Goal: Transaction & Acquisition: Purchase product/service

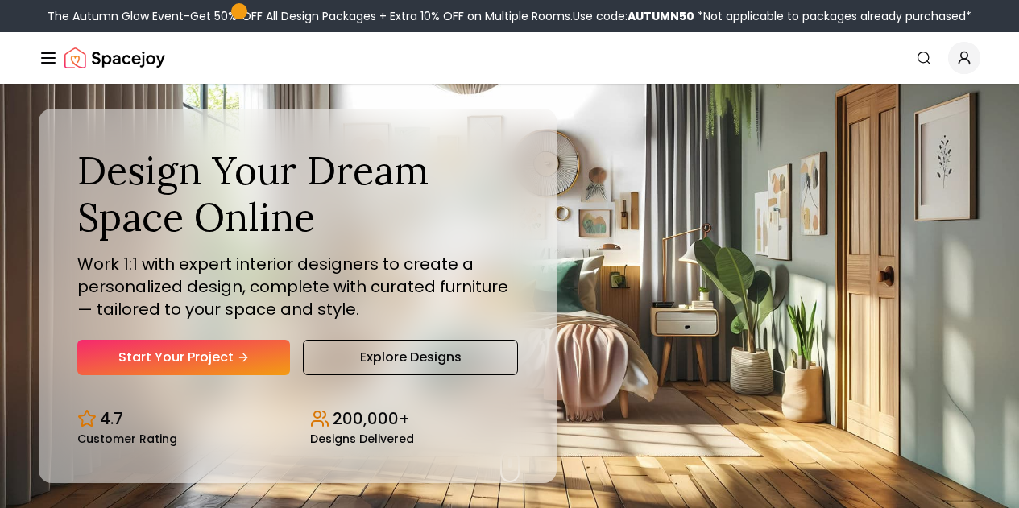
click at [0, 0] on link "Login" at bounding box center [0, 0] width 0 height 0
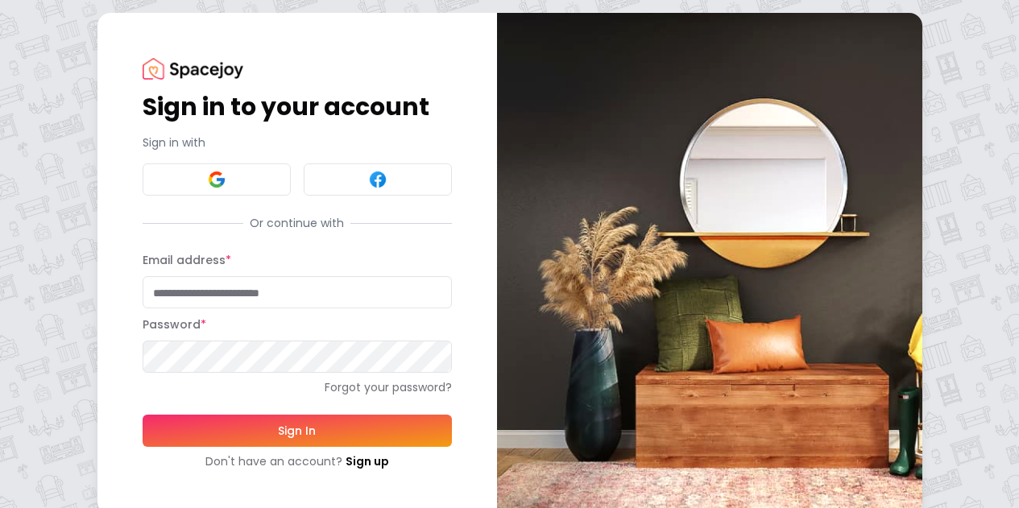
click at [144, 300] on input "Email address *" at bounding box center [297, 292] width 309 height 32
click at [143, 451] on form "**********" at bounding box center [297, 360] width 309 height 219
click at [143, 436] on button "Sign In" at bounding box center [297, 431] width 309 height 32
type input "**********"
click at [143, 436] on button "Sign In" at bounding box center [297, 431] width 309 height 32
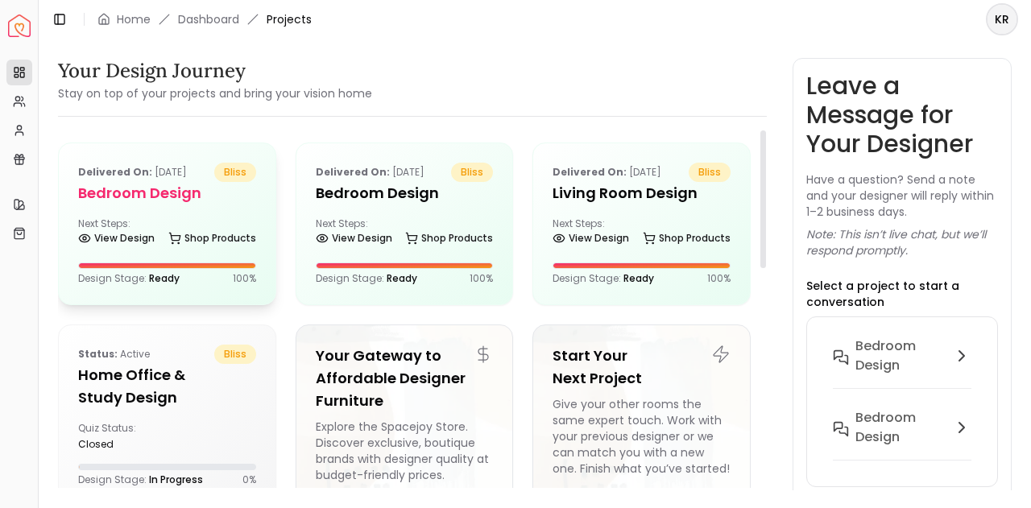
click at [209, 220] on div "Next Steps: View Design Shop Products" at bounding box center [167, 233] width 178 height 32
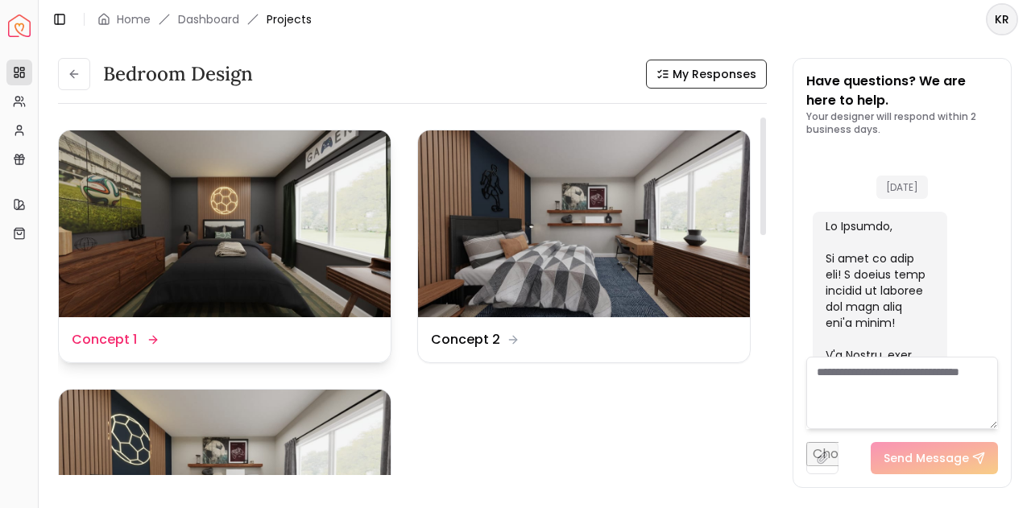
scroll to position [3185, 0]
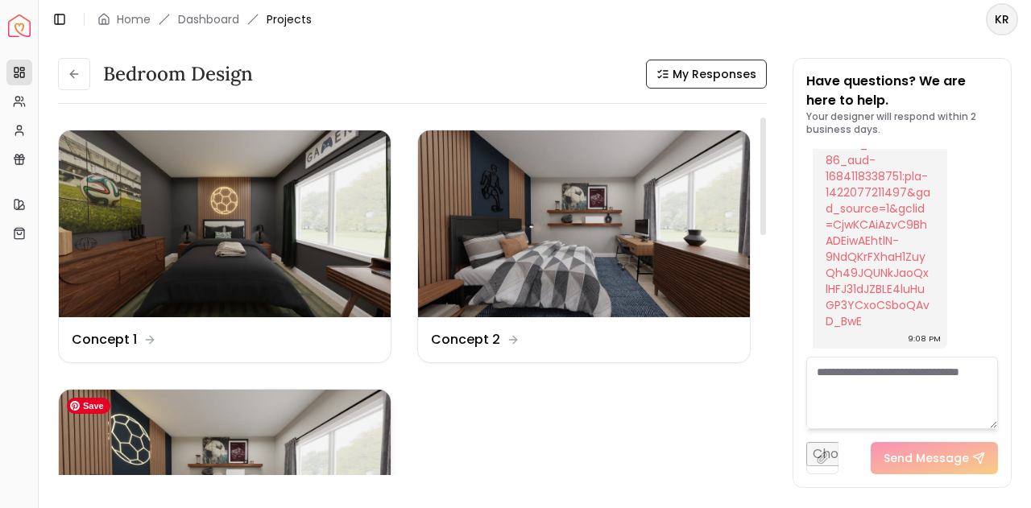
click at [168, 440] on img at bounding box center [225, 483] width 332 height 187
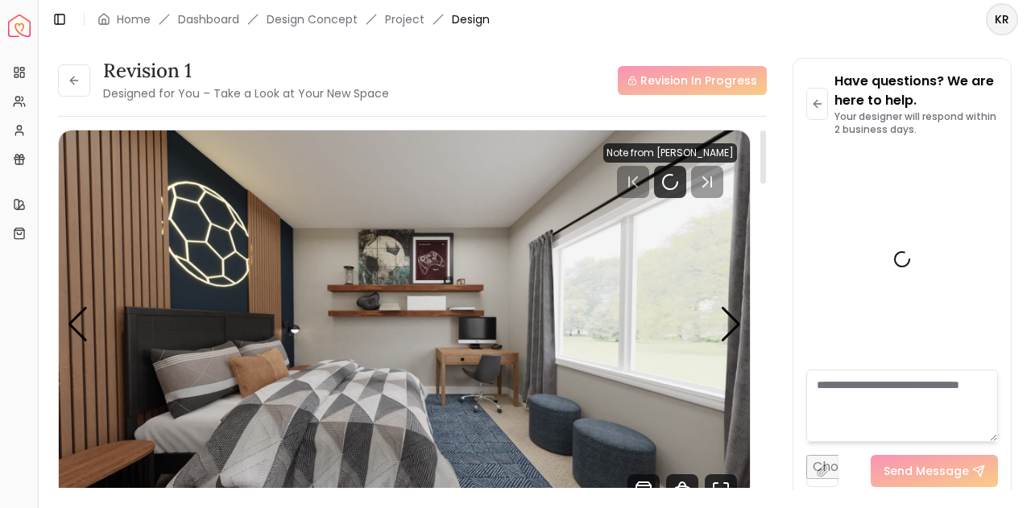
scroll to position [3172, 0]
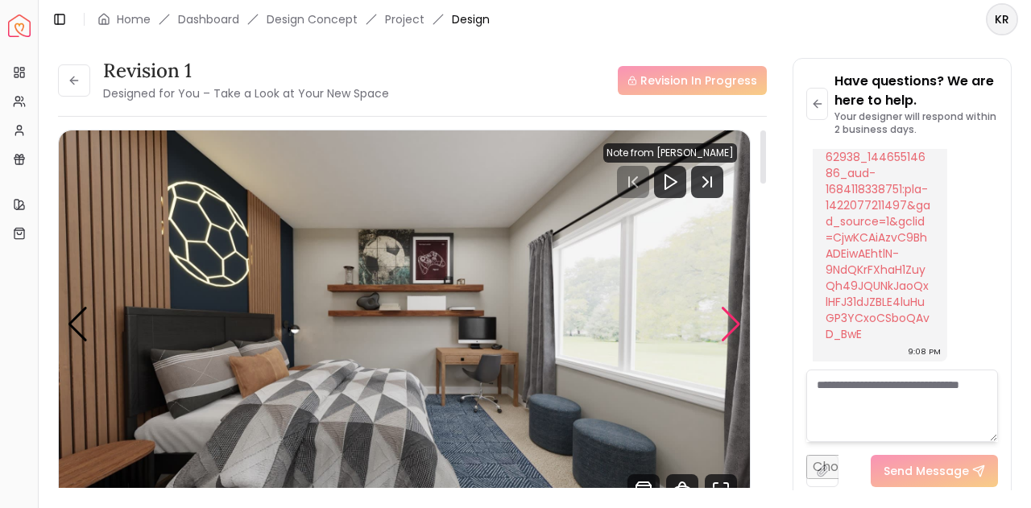
click at [729, 327] on div "Next slide" at bounding box center [731, 324] width 22 height 35
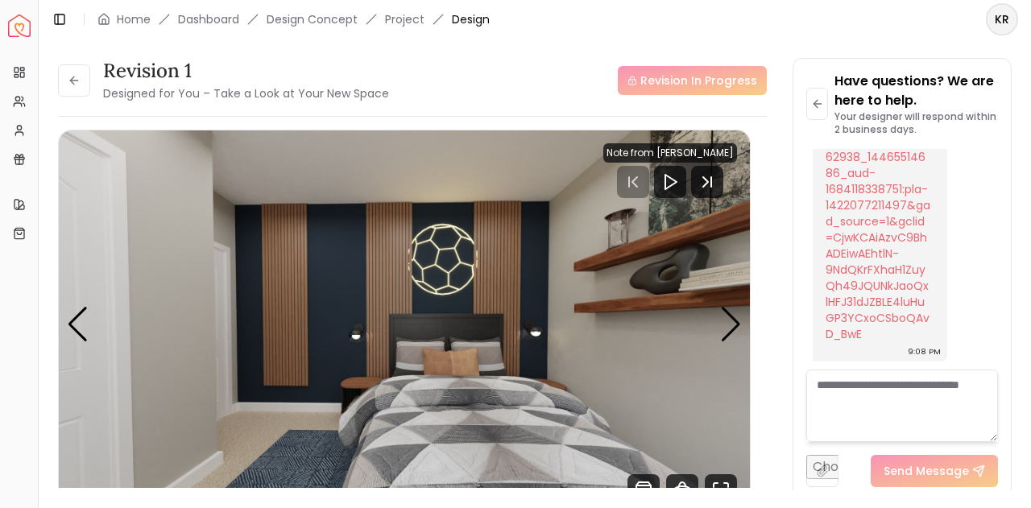
click at [764, 35] on header "Toggle Sidebar Home Dashboard Design Concept Project Design KR" at bounding box center [535, 19] width 992 height 39
click at [797, 420] on div "Have questions? We are here to help. Your designer will respond within 2 busine…" at bounding box center [901, 279] width 217 height 441
click at [723, 317] on div "Next slide" at bounding box center [731, 324] width 22 height 35
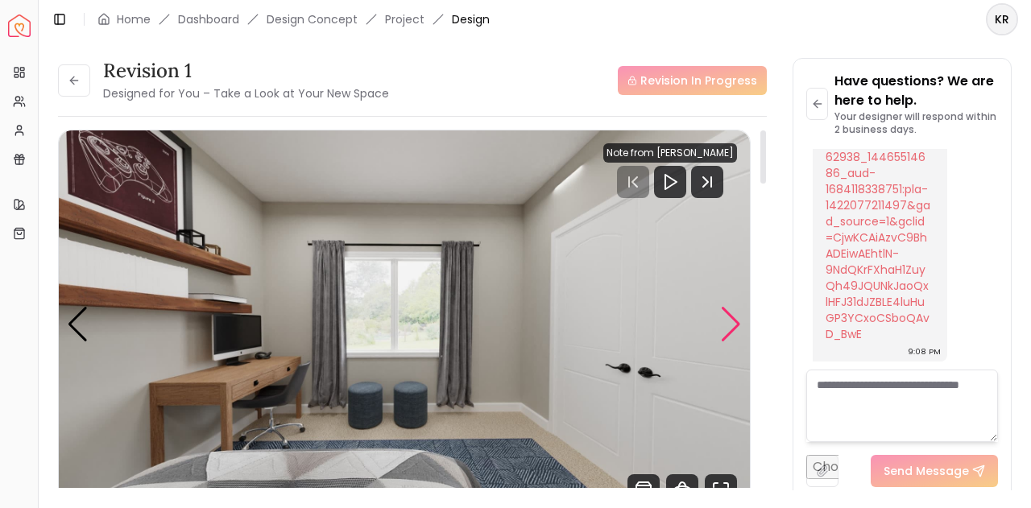
click at [723, 321] on div "Next slide" at bounding box center [731, 324] width 22 height 35
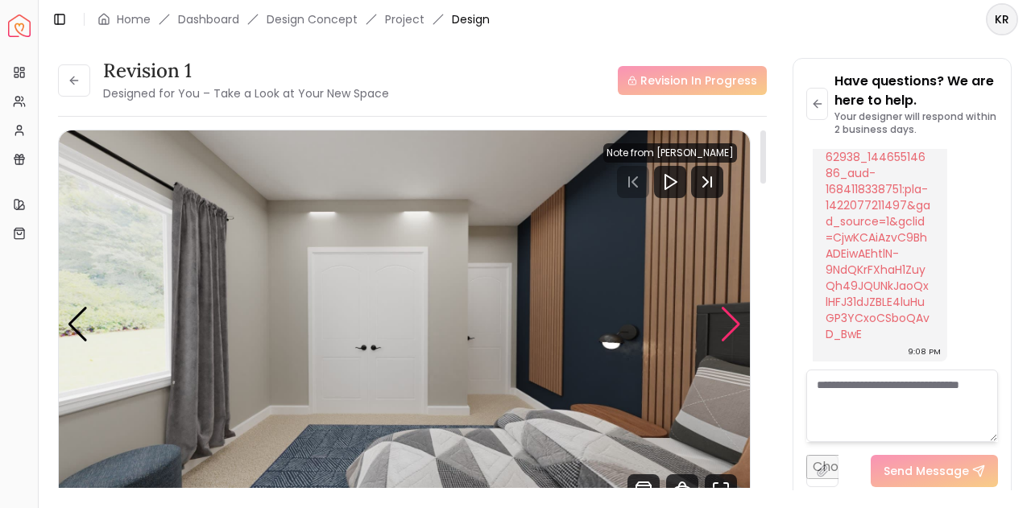
click at [723, 321] on div "Next slide" at bounding box center [731, 324] width 22 height 35
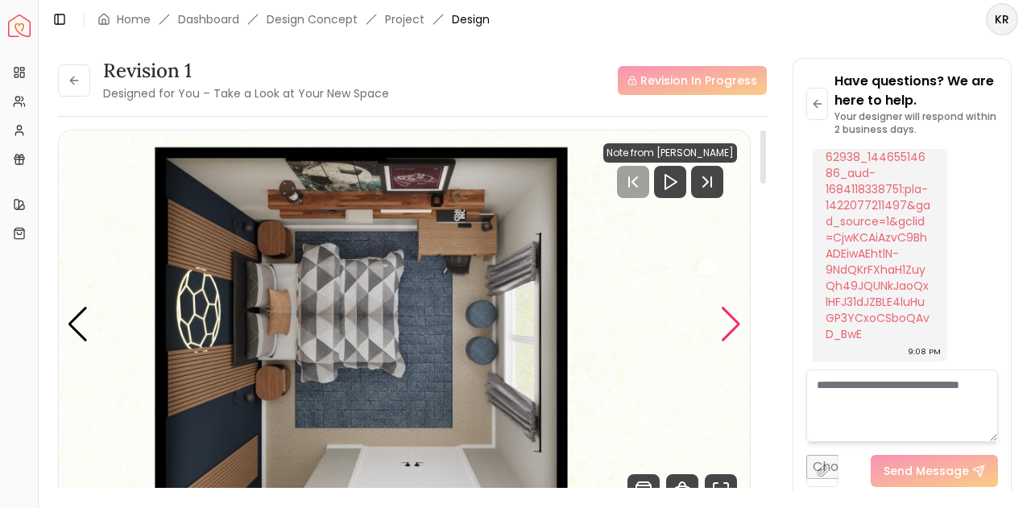
click at [740, 325] on div "Next slide" at bounding box center [731, 324] width 22 height 35
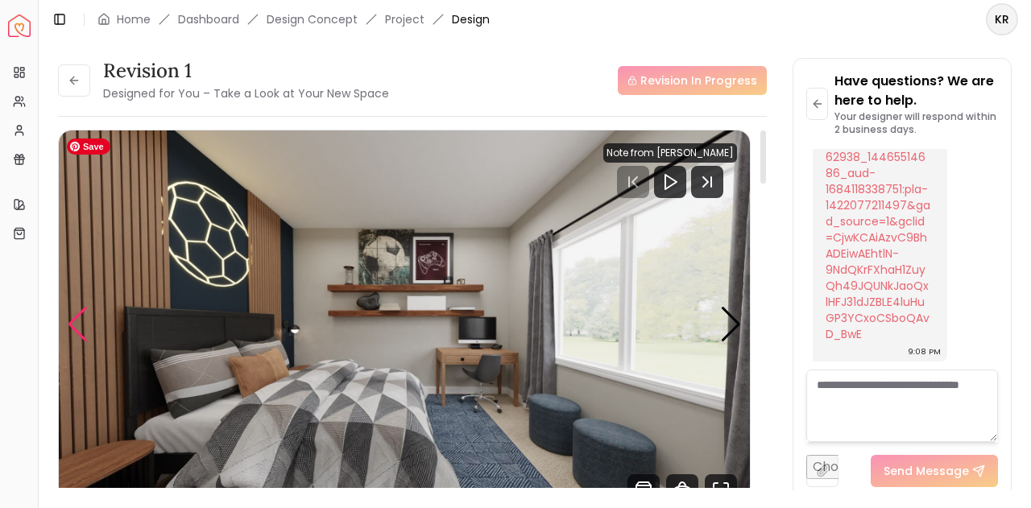
click at [67, 337] on div "Previous slide" at bounding box center [78, 324] width 22 height 35
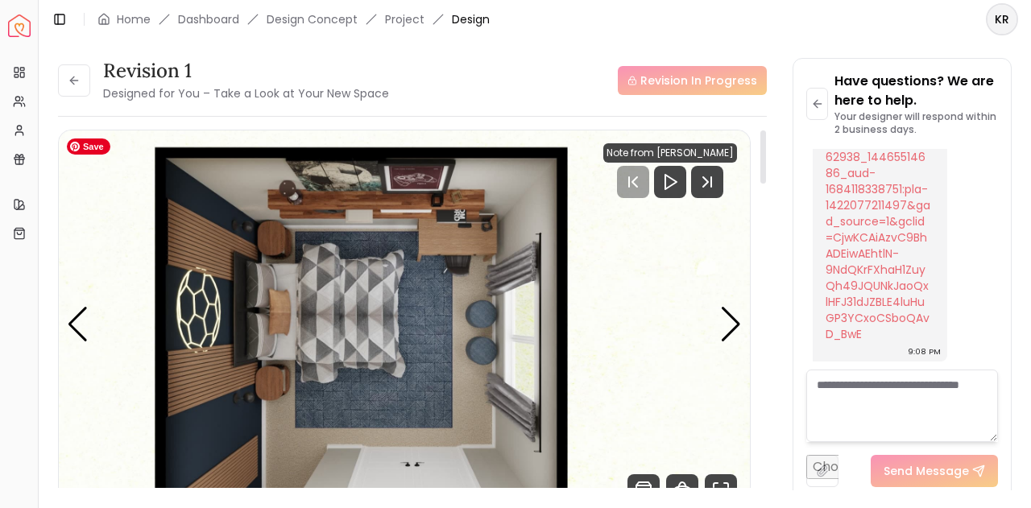
click at [66, 334] on img "5 / 5" at bounding box center [404, 324] width 691 height 389
click at [84, 329] on div "Previous slide" at bounding box center [78, 324] width 22 height 35
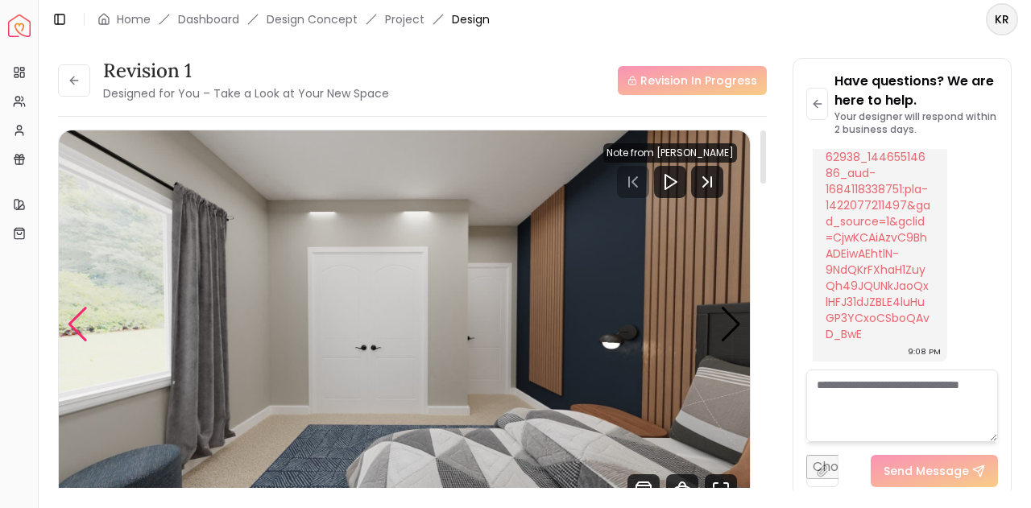
click at [85, 338] on div "Previous slide" at bounding box center [78, 324] width 22 height 35
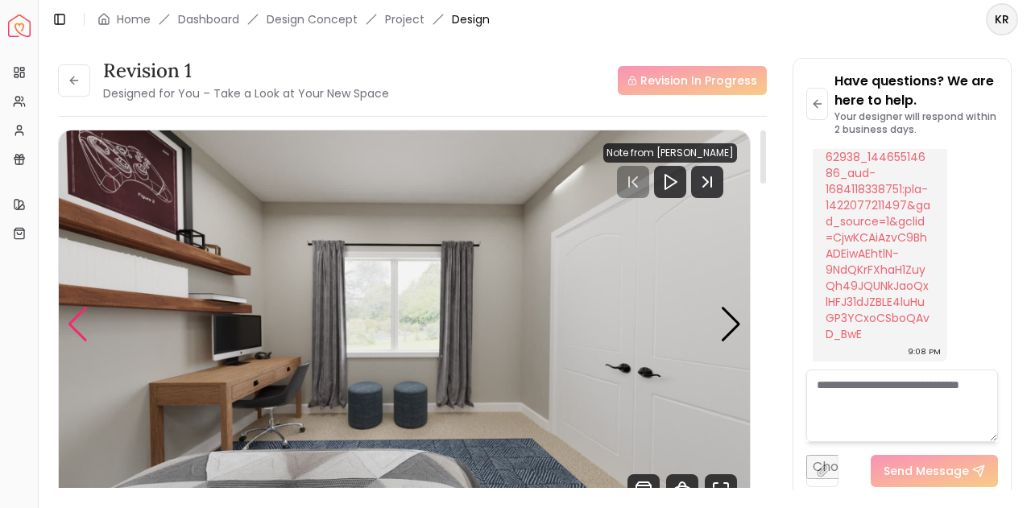
click at [85, 338] on div "Previous slide" at bounding box center [78, 324] width 22 height 35
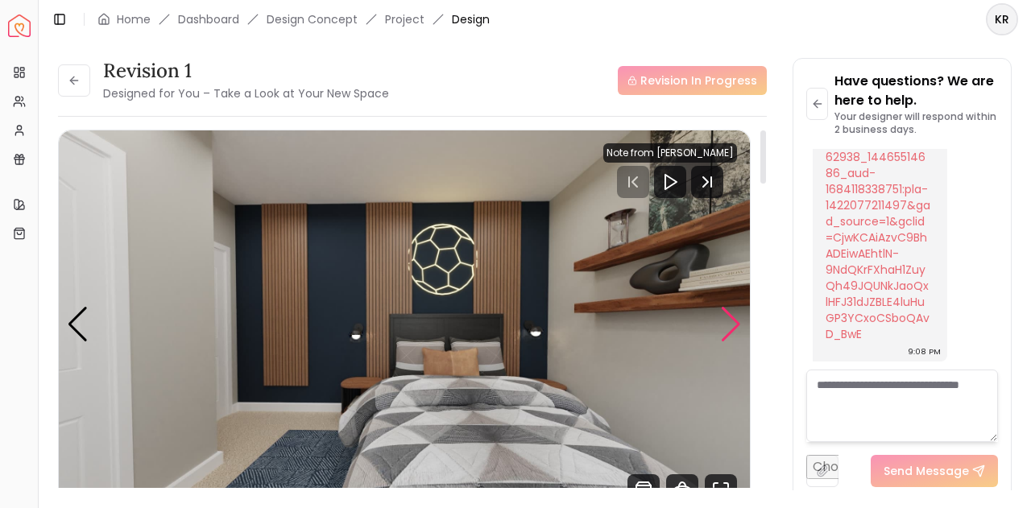
click at [734, 324] on div "Next slide" at bounding box center [731, 324] width 22 height 35
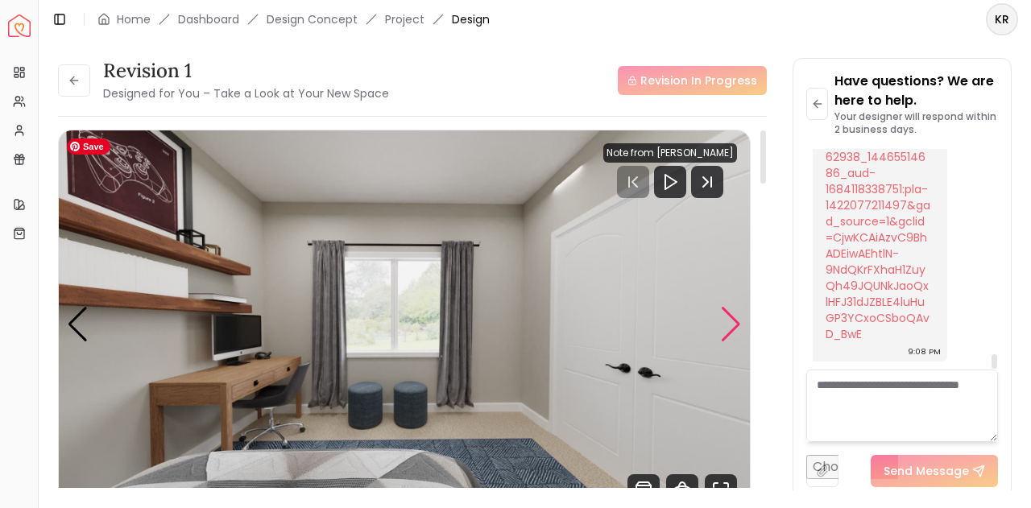
click at [737, 321] on div "Next slide" at bounding box center [731, 324] width 22 height 35
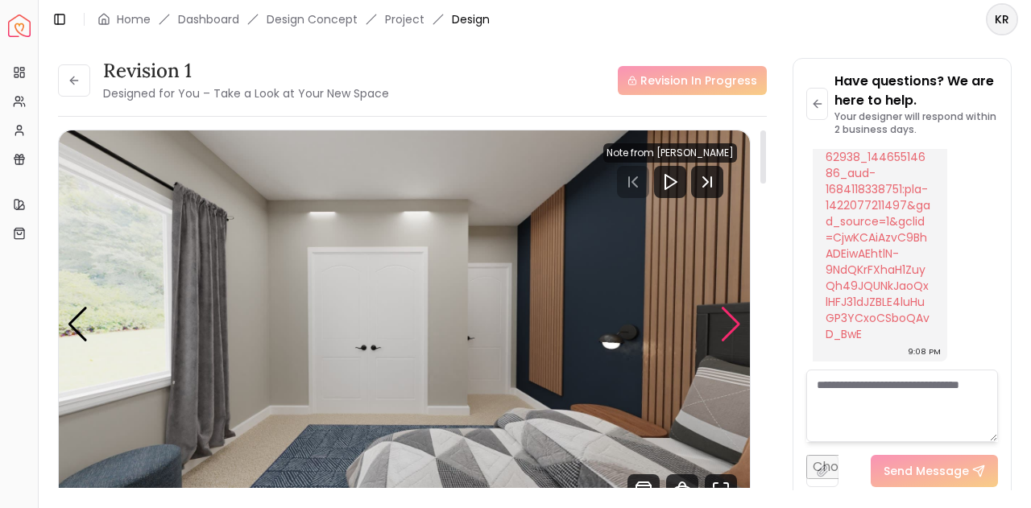
click at [739, 325] on div "Next slide" at bounding box center [731, 324] width 22 height 35
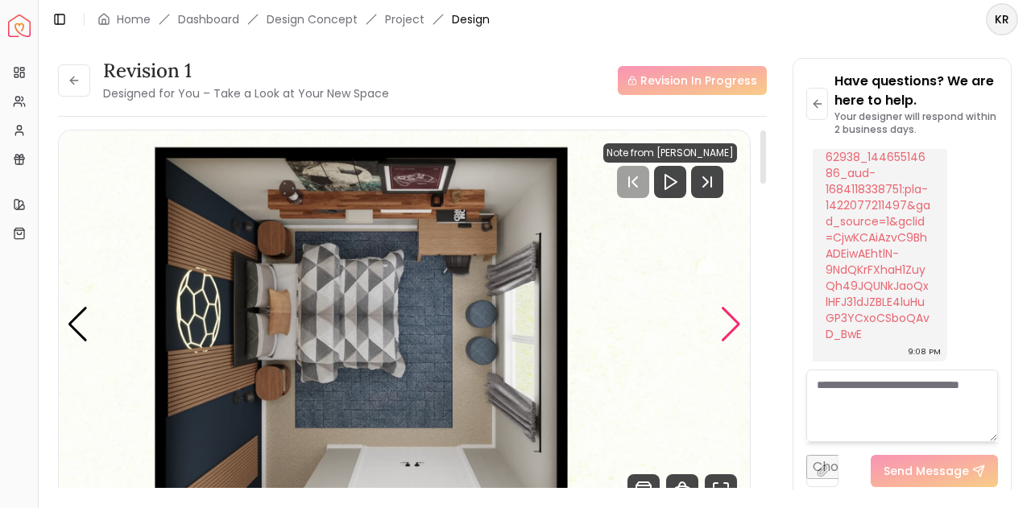
click at [738, 317] on div "Next slide" at bounding box center [731, 324] width 22 height 35
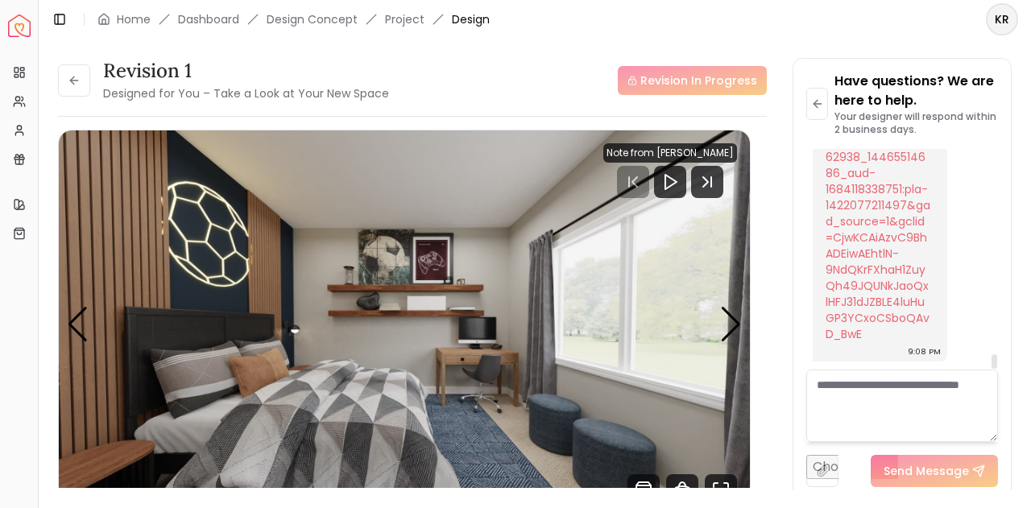
click at [813, 20] on header "Toggle Sidebar Home Dashboard Design Concept Project Design KR" at bounding box center [535, 19] width 992 height 39
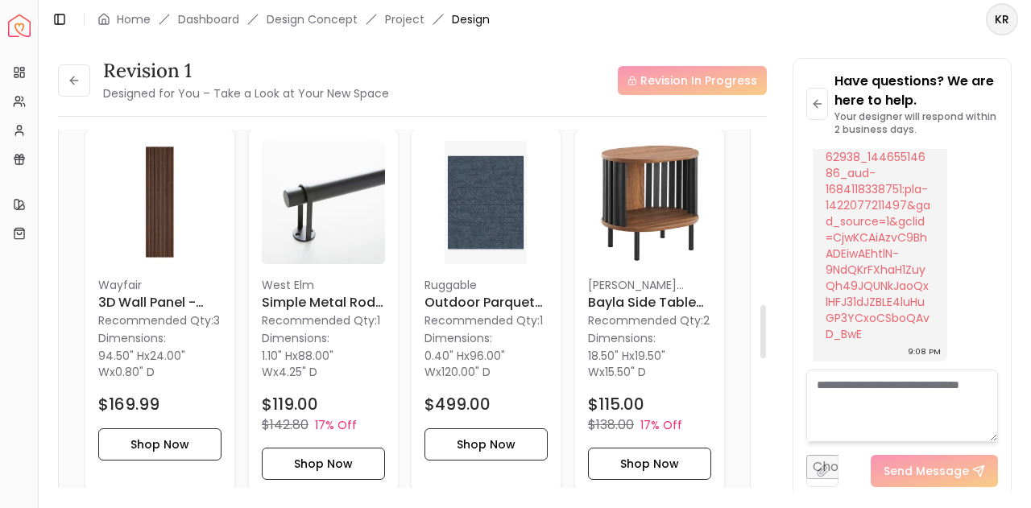
scroll to position [1194, 0]
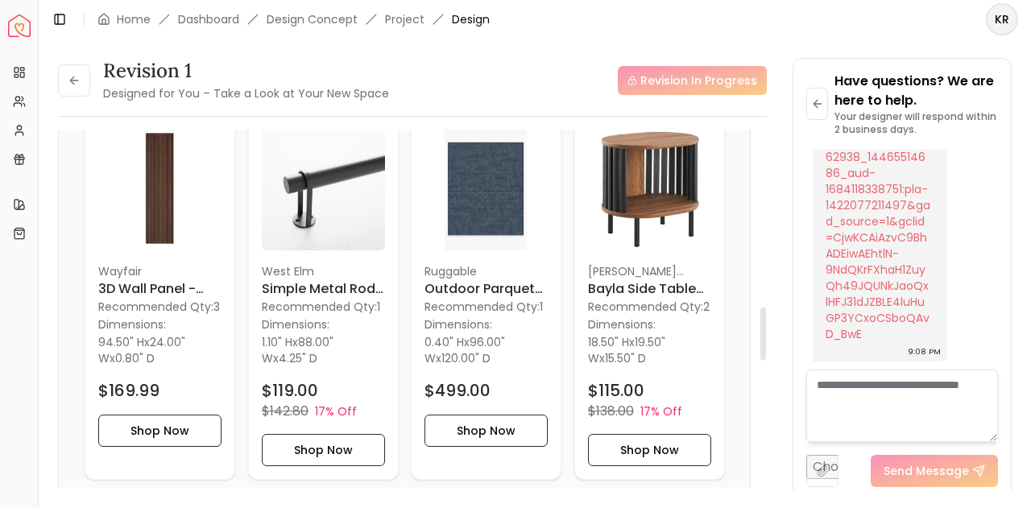
drag, startPoint x: 763, startPoint y: 150, endPoint x: 741, endPoint y: 326, distance: 177.7
click at [760, 326] on div at bounding box center [763, 334] width 6 height 53
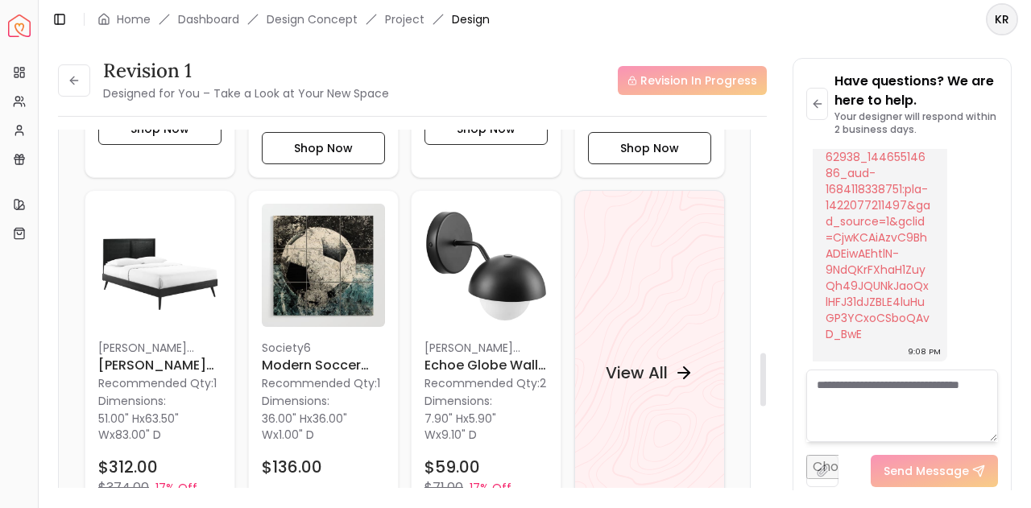
scroll to position [1504, 0]
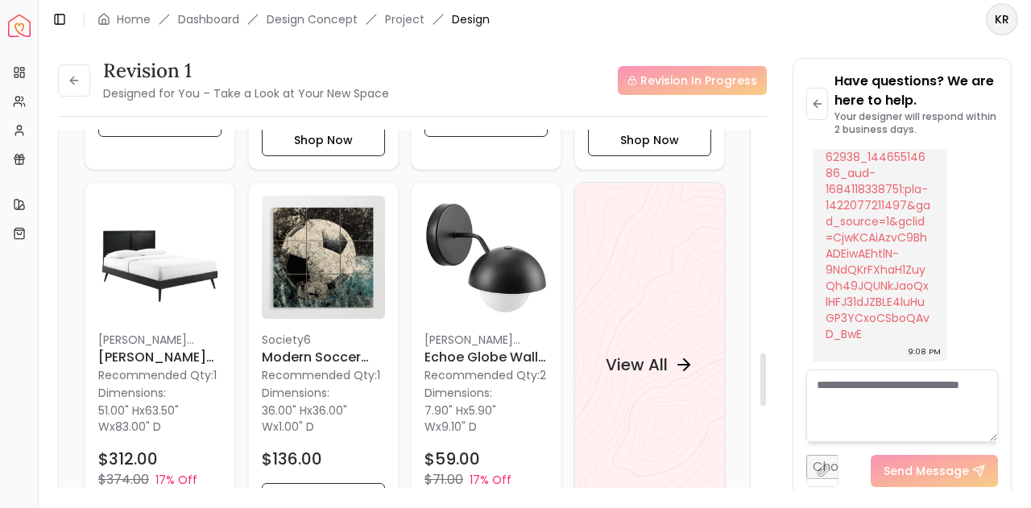
drag, startPoint x: 764, startPoint y: 340, endPoint x: 765, endPoint y: 386, distance: 45.9
click at [765, 386] on div at bounding box center [763, 380] width 6 height 53
click at [509, 362] on h6 "Echoe Globe Wall Sconce - Black" at bounding box center [486, 357] width 123 height 19
click at [786, 348] on div "Revision 1 Designed for You – Take a Look at Your New Space Revision In Progres…" at bounding box center [535, 264] width 954 height 413
drag, startPoint x: 779, startPoint y: 281, endPoint x: 785, endPoint y: 97, distance: 183.8
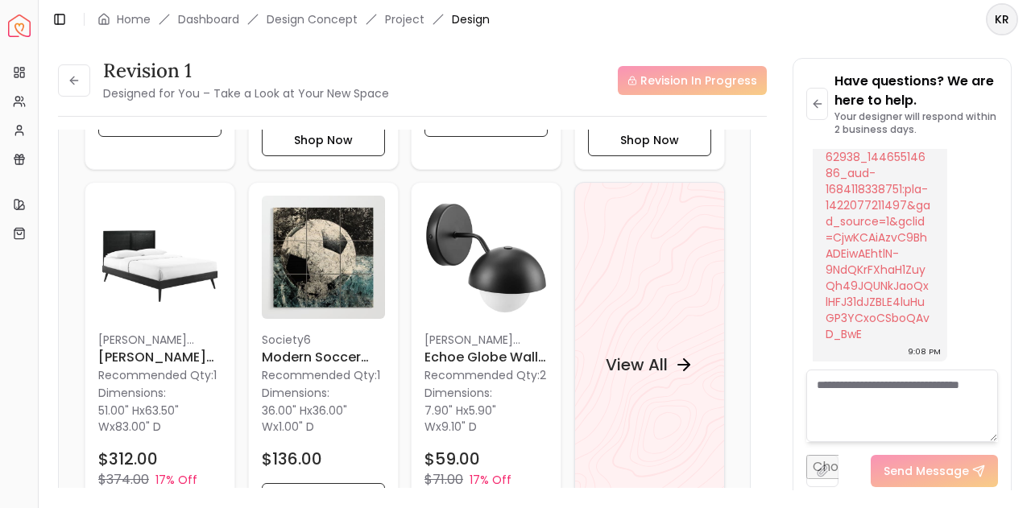
click at [785, 97] on div "Revision 1 Designed for You – Take a Look at Your New Space Revision In Progres…" at bounding box center [535, 264] width 954 height 413
click at [783, 95] on div "Revision 1 Designed for You – Take a Look at Your New Space Revision In Progres…" at bounding box center [535, 264] width 954 height 413
click at [817, 100] on icon at bounding box center [816, 103] width 4 height 7
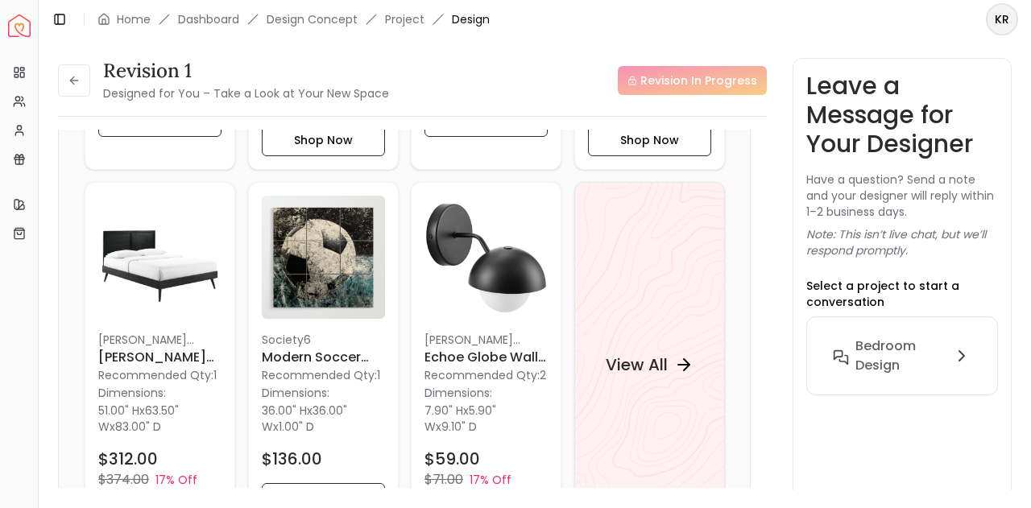
click at [784, 84] on div "Revision 1 Designed for You – Take a Look at Your New Space Revision In Progres…" at bounding box center [535, 264] width 954 height 413
click at [48, 188] on div "Revision 1 Designed for You – Take a Look at Your New Space Revision In Progres…" at bounding box center [535, 265] width 992 height 452
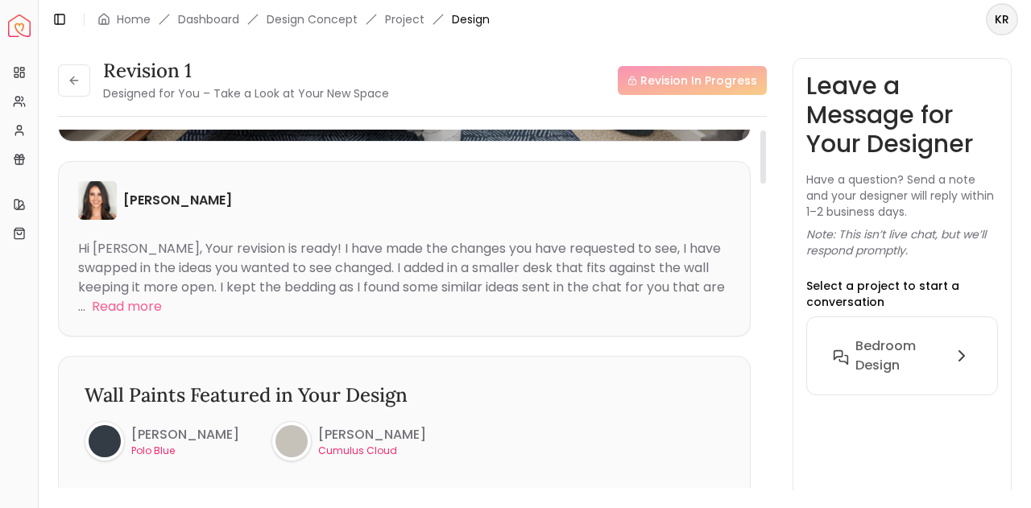
scroll to position [0, 0]
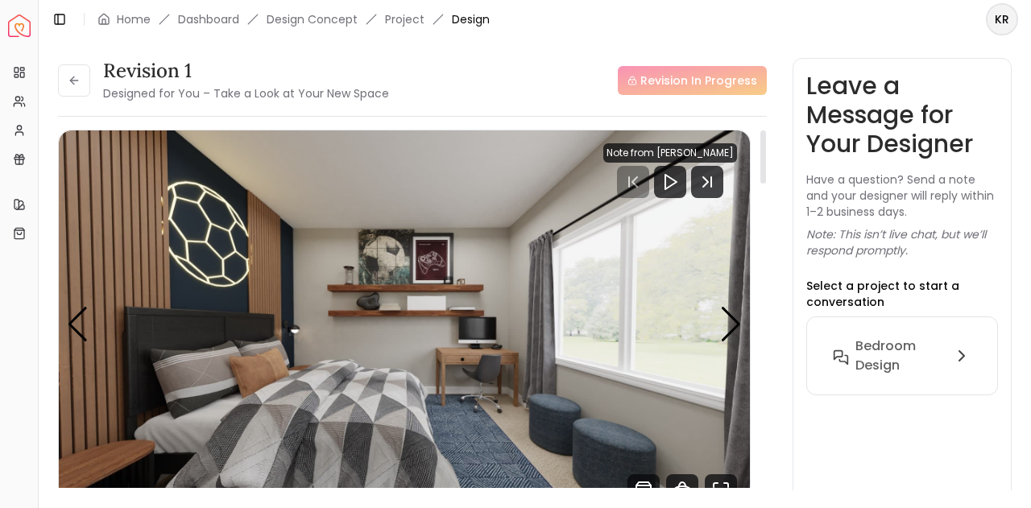
drag, startPoint x: 762, startPoint y: 352, endPoint x: 755, endPoint y: 121, distance: 231.3
click at [764, 148] on div at bounding box center [763, 315] width 8 height 371
click at [724, 330] on div "Next slide" at bounding box center [731, 324] width 22 height 35
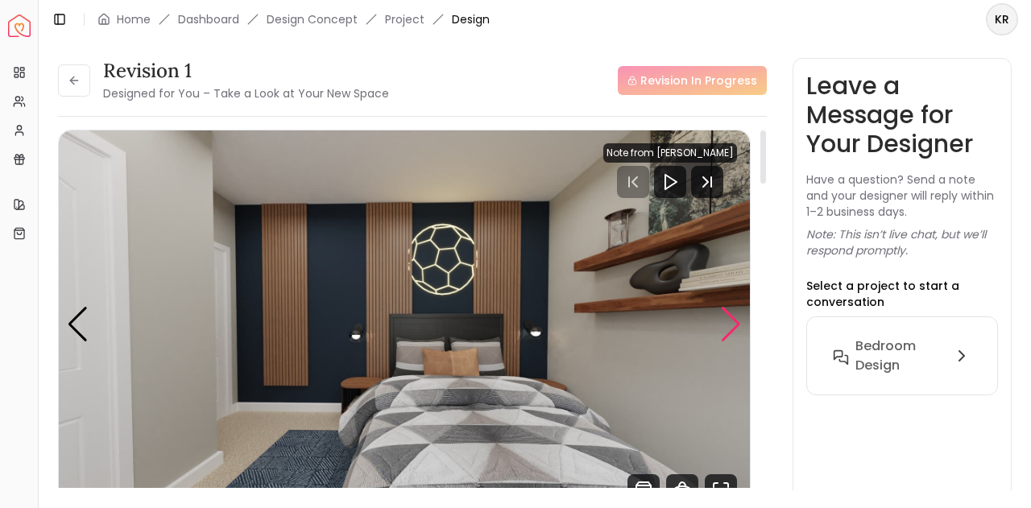
click at [731, 323] on div "Next slide" at bounding box center [731, 324] width 22 height 35
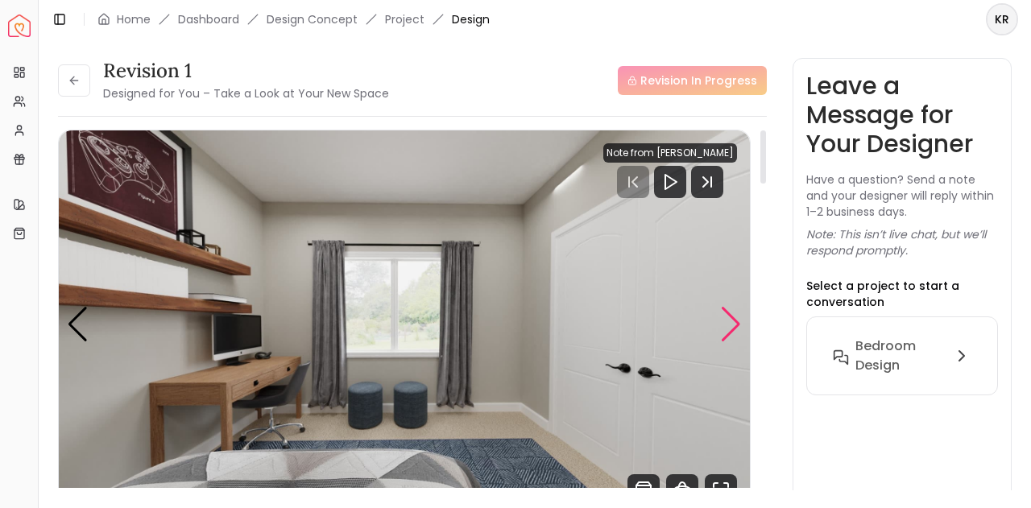
click at [731, 324] on div "Next slide" at bounding box center [731, 324] width 22 height 35
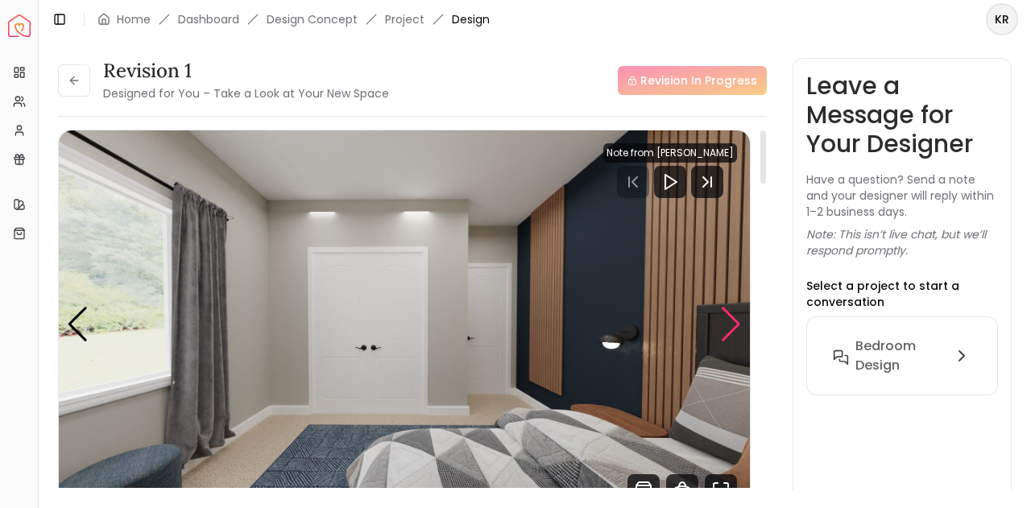
click at [731, 324] on div "Next slide" at bounding box center [731, 324] width 22 height 35
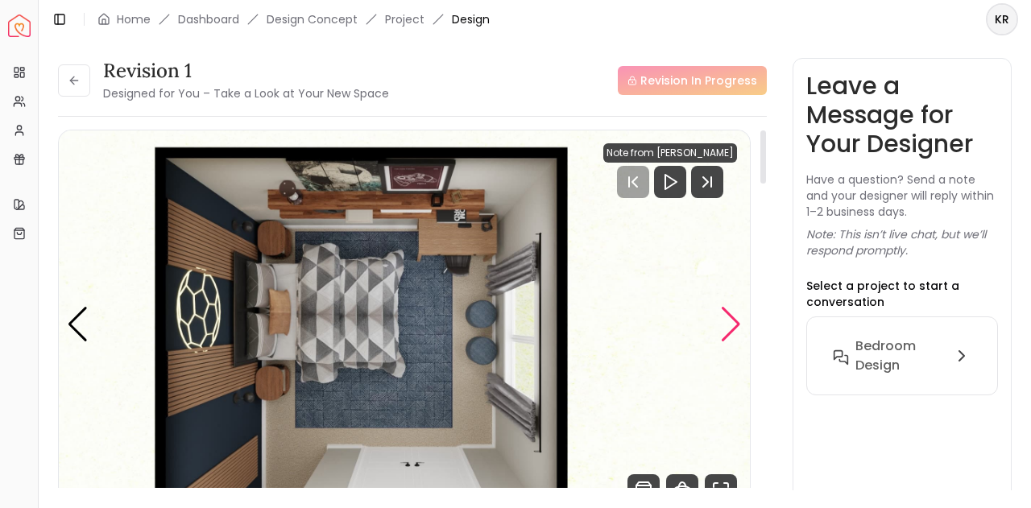
click at [731, 324] on div "Next slide" at bounding box center [731, 324] width 22 height 35
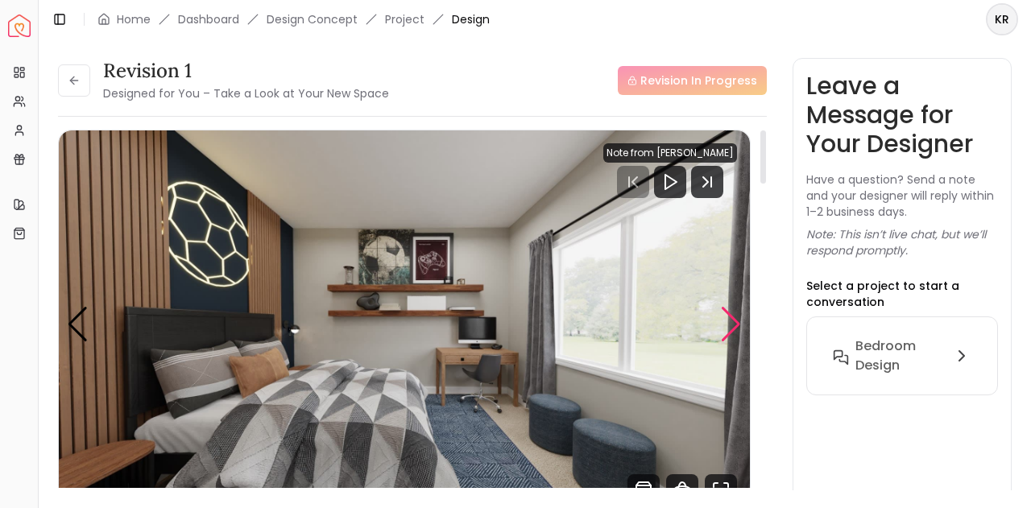
click at [731, 324] on div "Next slide" at bounding box center [731, 324] width 22 height 35
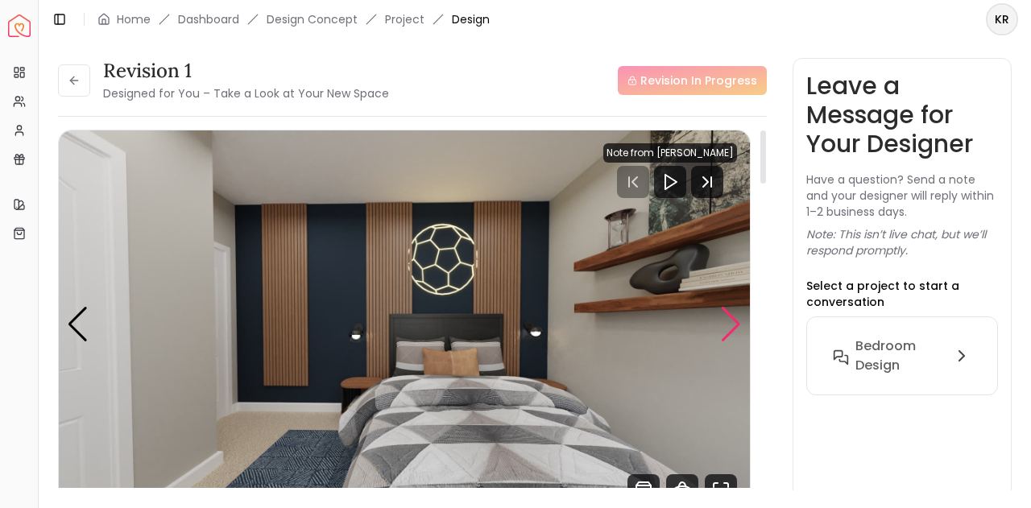
click at [731, 324] on div "Next slide" at bounding box center [731, 324] width 22 height 35
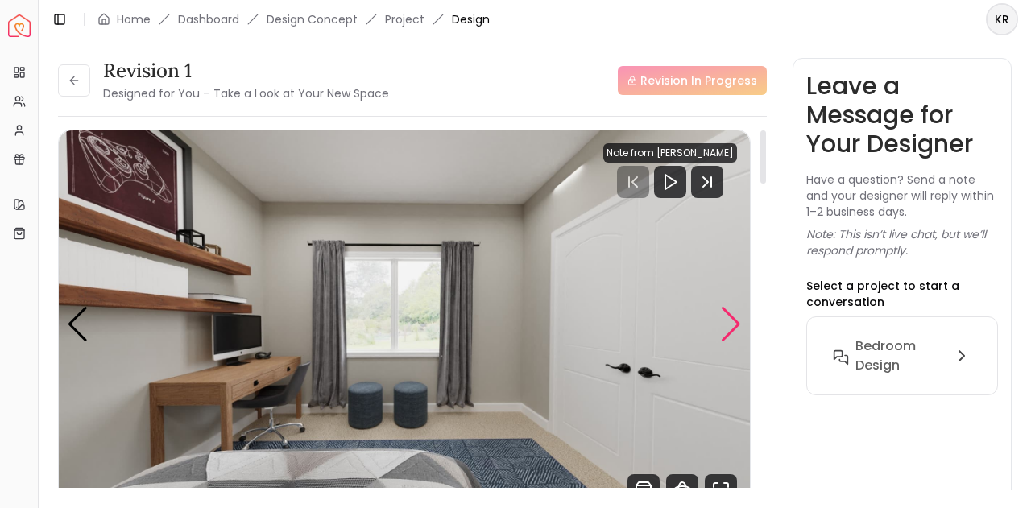
click at [731, 324] on div "Next slide" at bounding box center [731, 324] width 22 height 35
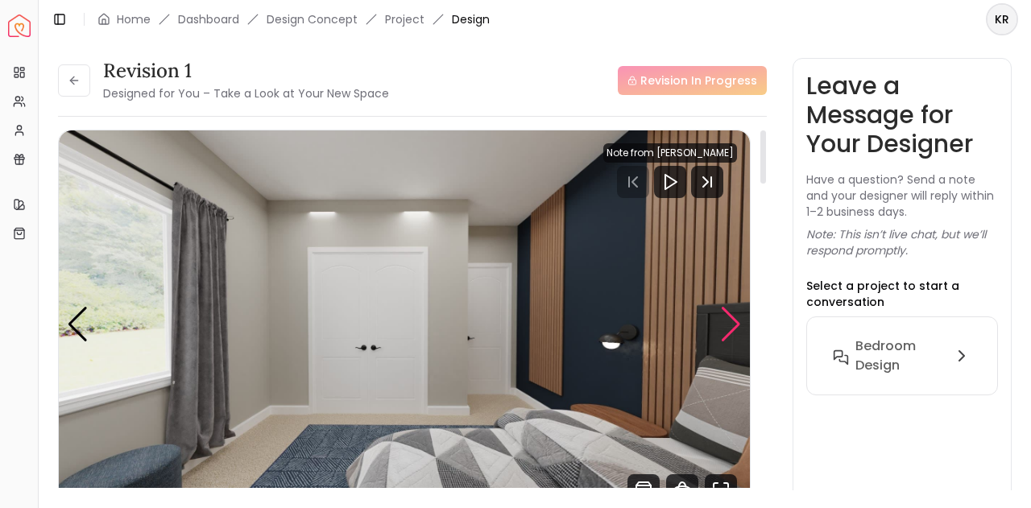
click at [724, 333] on div "Next slide" at bounding box center [731, 324] width 22 height 35
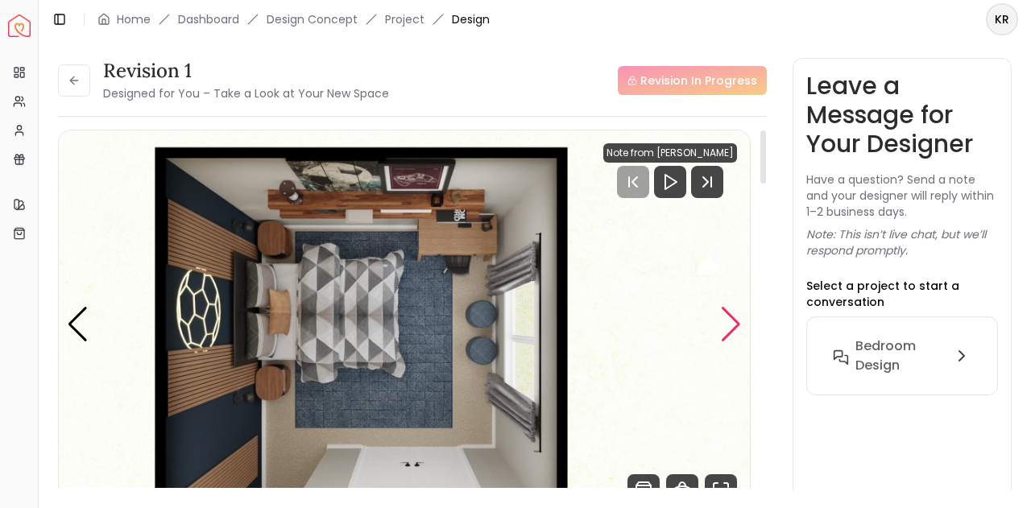
click at [724, 333] on div "Next slide" at bounding box center [731, 324] width 22 height 35
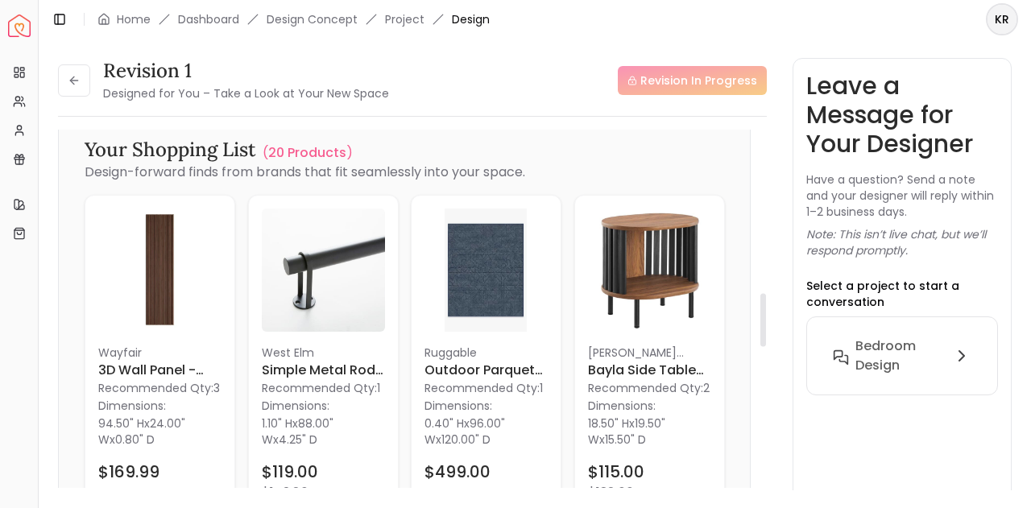
drag, startPoint x: 764, startPoint y: 142, endPoint x: 760, endPoint y: 303, distance: 161.2
click at [760, 303] on div at bounding box center [763, 319] width 6 height 53
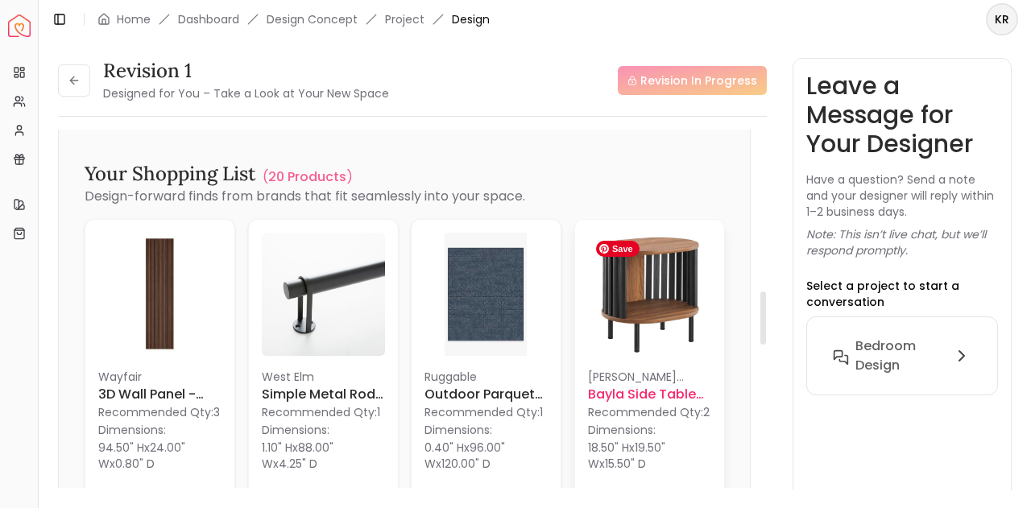
click at [673, 307] on img at bounding box center [649, 294] width 123 height 123
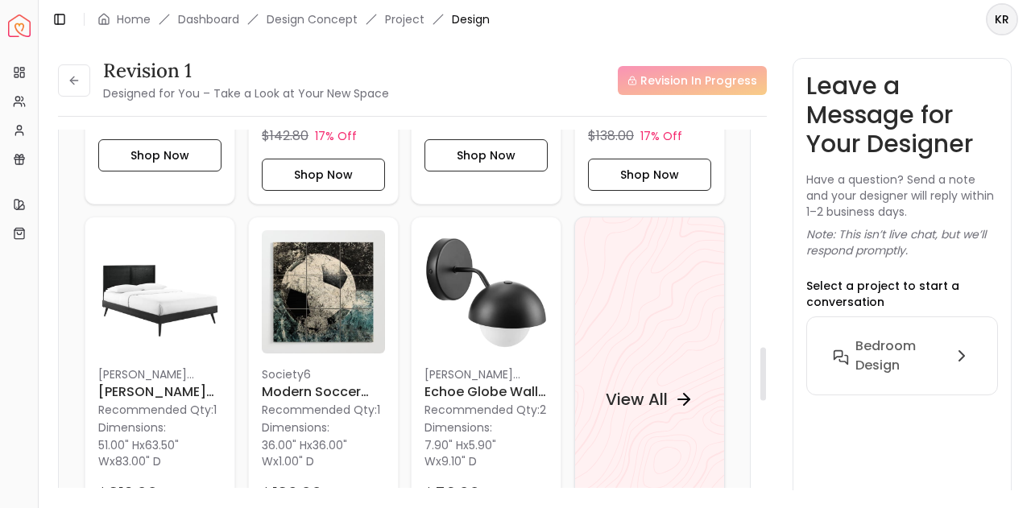
scroll to position [1466, 0]
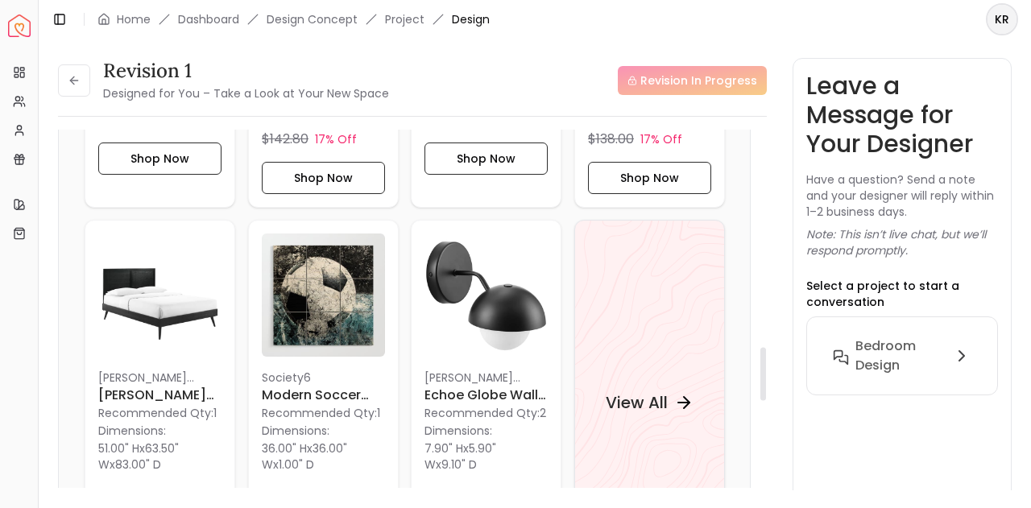
drag, startPoint x: 761, startPoint y: 309, endPoint x: 756, endPoint y: 364, distance: 55.9
click at [760, 364] on div at bounding box center [763, 374] width 6 height 53
click at [161, 389] on h6 "Edson Full Bed" at bounding box center [159, 395] width 123 height 19
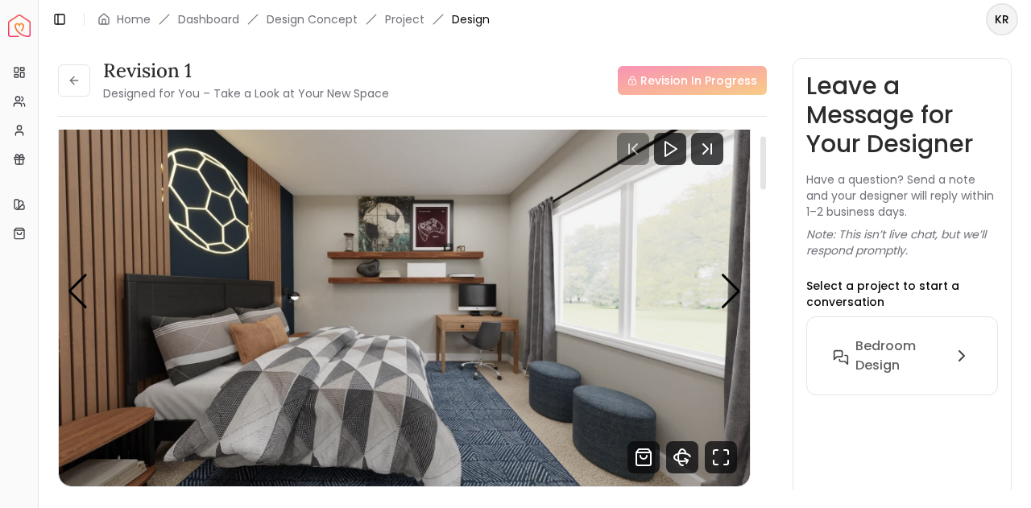
scroll to position [41, 0]
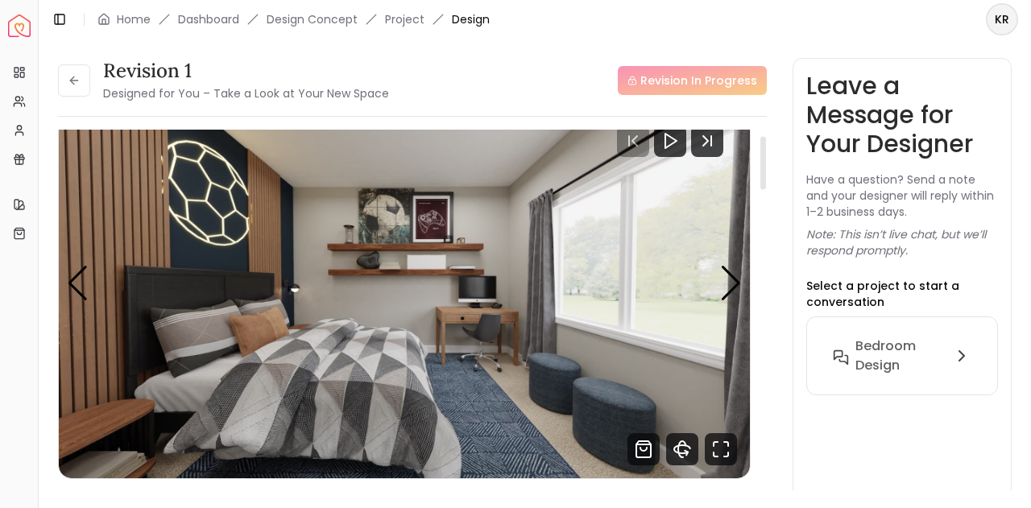
drag, startPoint x: 762, startPoint y: 379, endPoint x: 783, endPoint y: 168, distance: 212.1
click at [766, 168] on div at bounding box center [763, 163] width 6 height 53
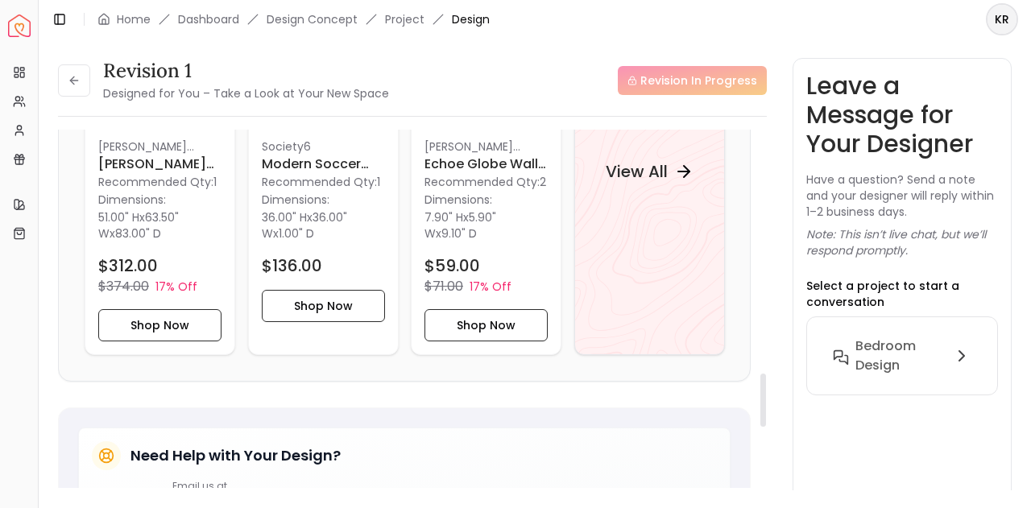
scroll to position [1621, 0]
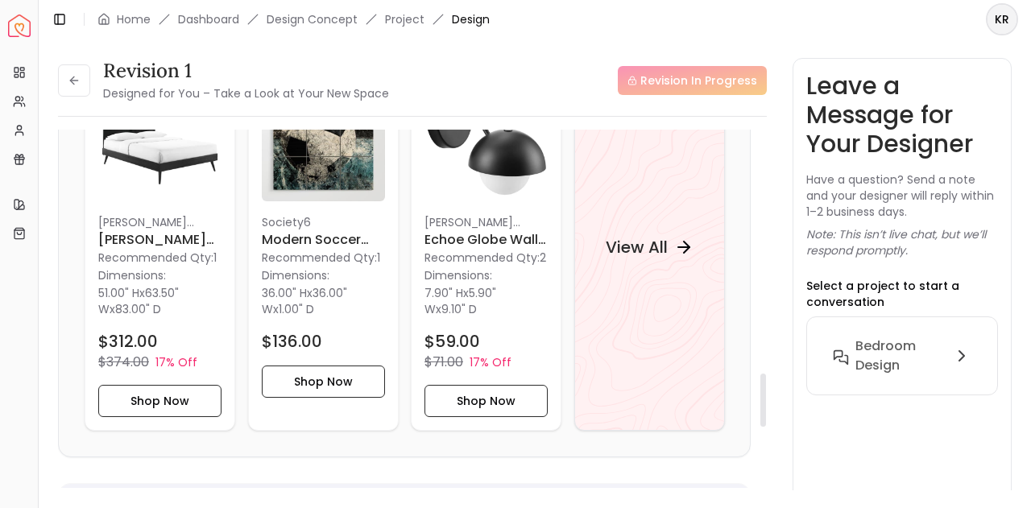
drag, startPoint x: 764, startPoint y: 180, endPoint x: 757, endPoint y: 413, distance: 233.7
click at [760, 413] on div at bounding box center [763, 400] width 6 height 53
click at [586, 266] on div "View All" at bounding box center [649, 247] width 126 height 48
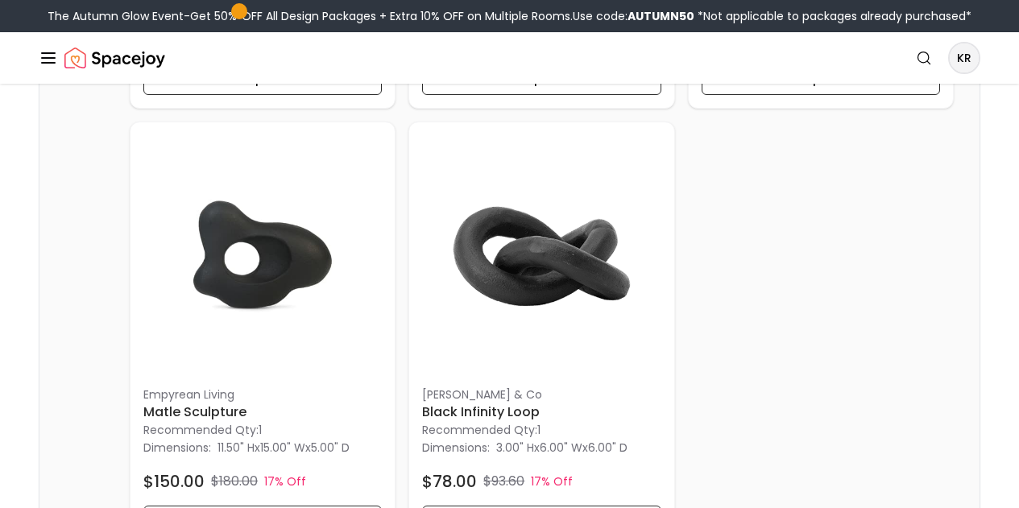
scroll to position [1278, 0]
